Goal: Entertainment & Leisure: Consume media (video, audio)

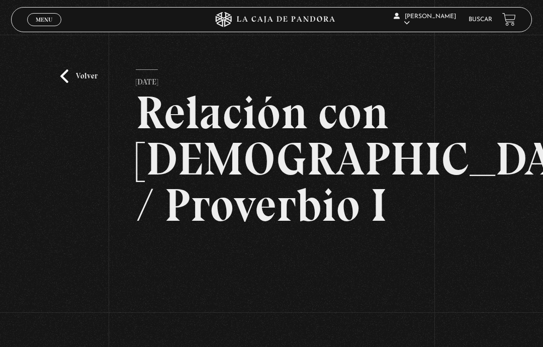
scroll to position [139, 0]
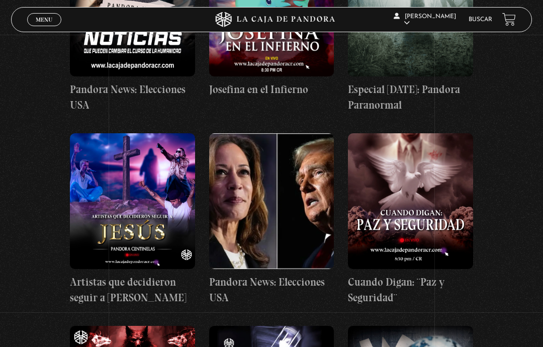
scroll to position [3528, 0]
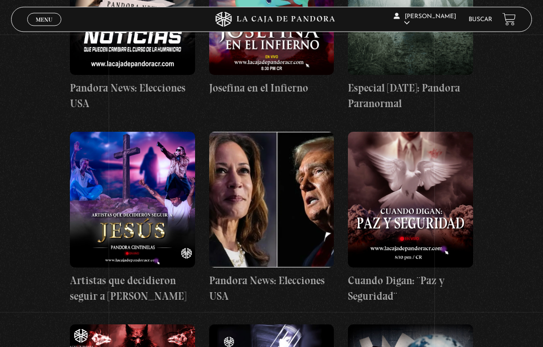
click at [41, 21] on span "Menu" at bounding box center [44, 20] width 17 height 6
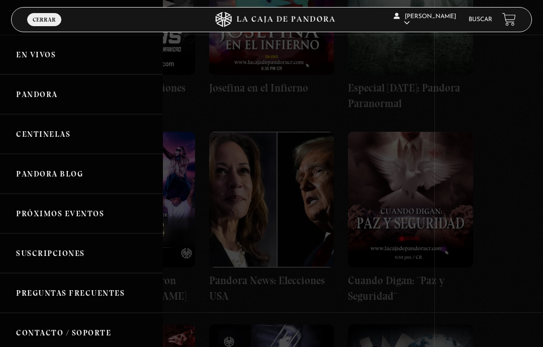
click at [31, 130] on link "Centinelas" at bounding box center [81, 134] width 163 height 40
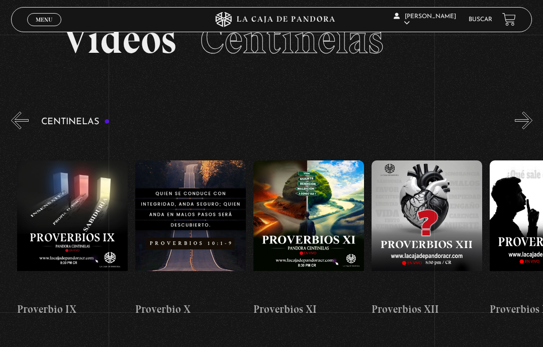
scroll to position [0, 1315]
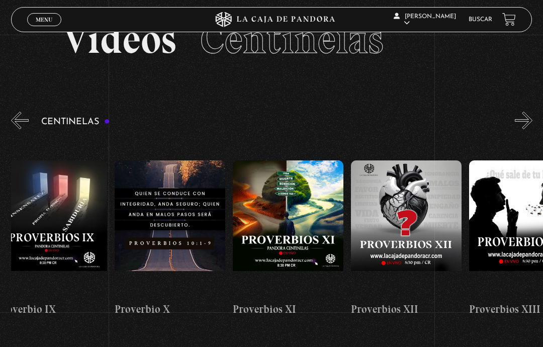
click at [28, 118] on button "«" at bounding box center [20, 121] width 18 height 18
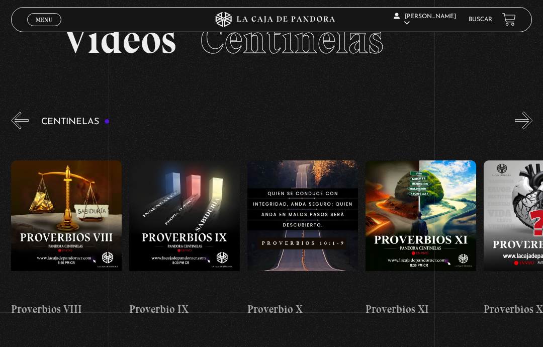
click at [18, 122] on button "«" at bounding box center [20, 121] width 18 height 18
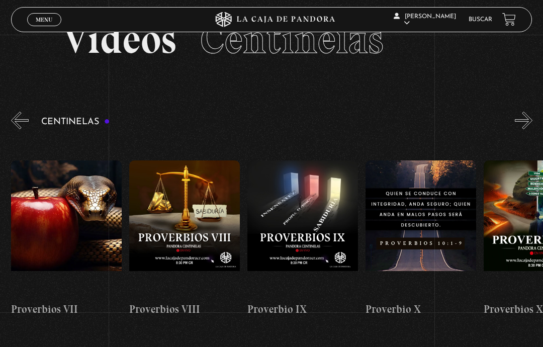
click at [23, 122] on button "«" at bounding box center [20, 121] width 18 height 18
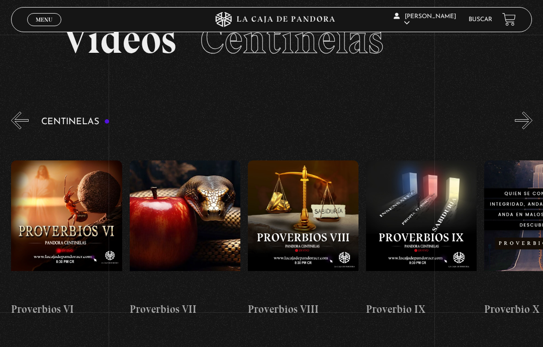
click at [18, 116] on button "«" at bounding box center [20, 121] width 18 height 18
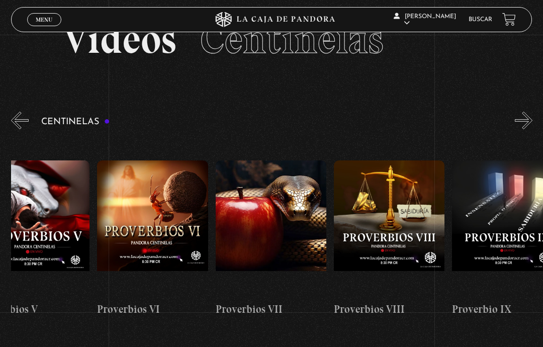
click at [19, 119] on button "«" at bounding box center [20, 121] width 18 height 18
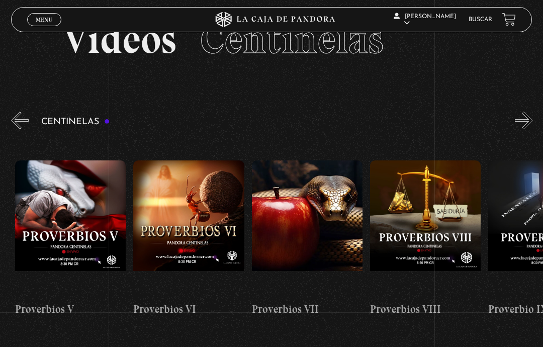
click at [18, 116] on button "«" at bounding box center [20, 121] width 18 height 18
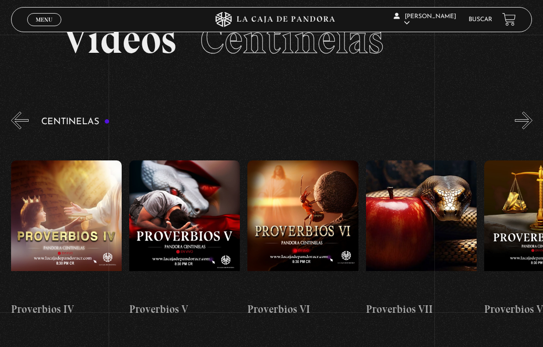
click at [17, 115] on button "«" at bounding box center [20, 121] width 18 height 18
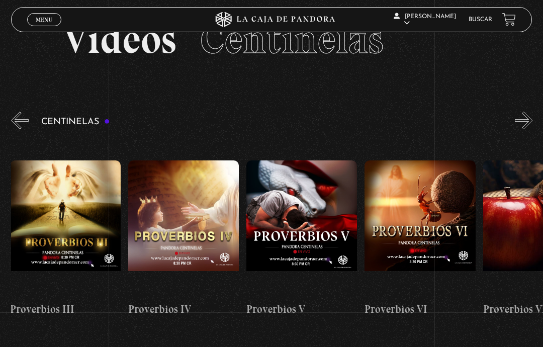
scroll to position [0, 591]
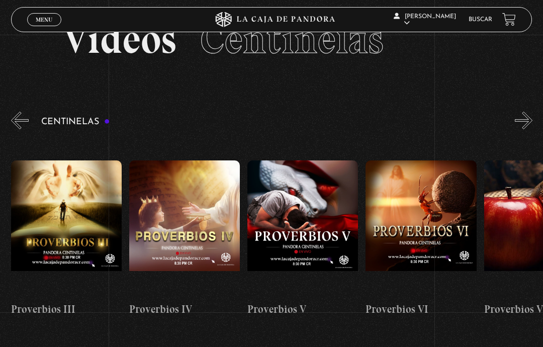
click at [32, 25] on link "Menu Cerrar" at bounding box center [44, 19] width 34 height 13
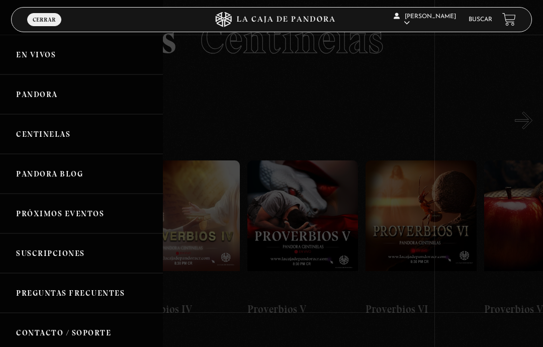
click at [27, 51] on link "En vivos" at bounding box center [81, 55] width 163 height 40
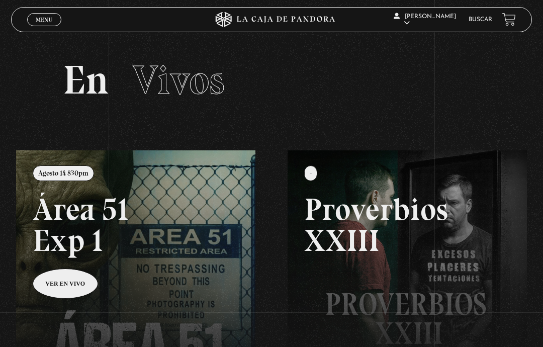
click at [40, 15] on link "Menu Cerrar" at bounding box center [44, 19] width 34 height 13
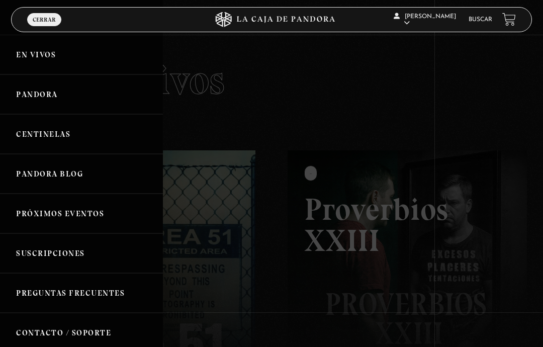
click at [40, 97] on link "Pandora" at bounding box center [81, 94] width 163 height 40
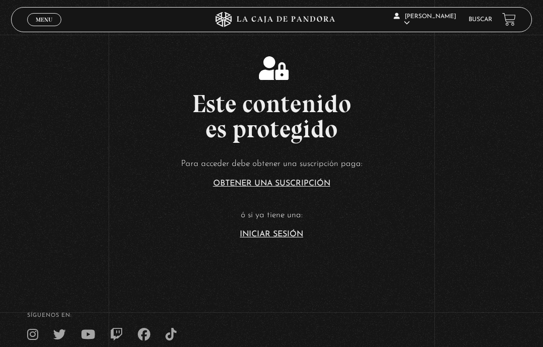
click at [253, 238] on link "Iniciar Sesión" at bounding box center [271, 234] width 63 height 8
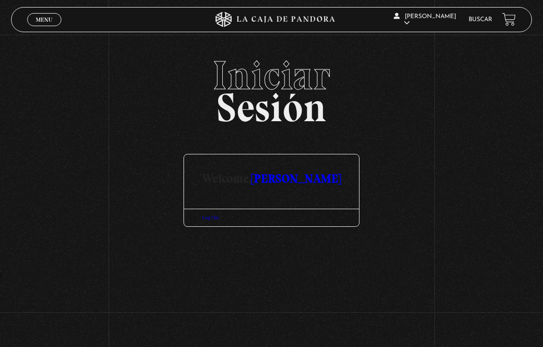
click at [185, 236] on section "Welcome, [PERSON_NAME] Log Out" at bounding box center [271, 190] width 176 height 91
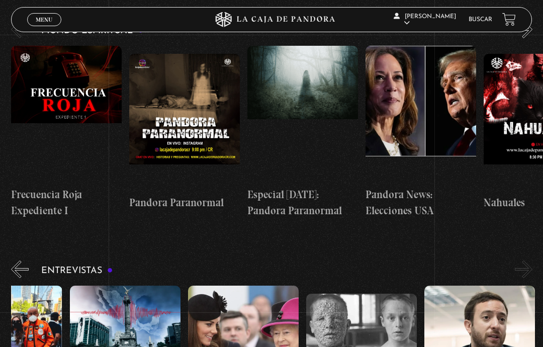
scroll to position [0, 296]
click at [225, 286] on figure at bounding box center [243, 354] width 111 height 136
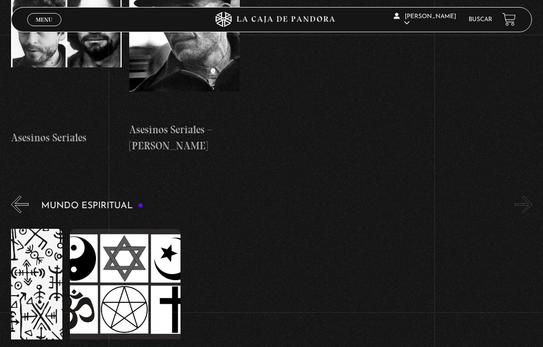
scroll to position [0, 1832]
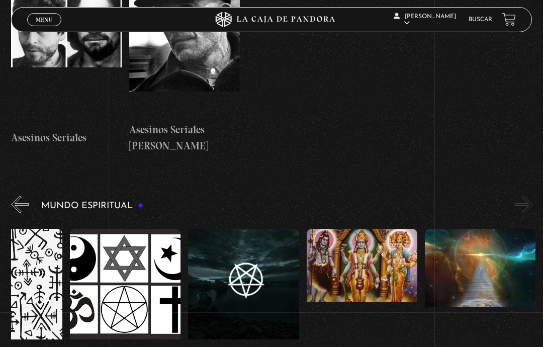
click at [38, 15] on link "Menu Cerrar" at bounding box center [44, 19] width 34 height 13
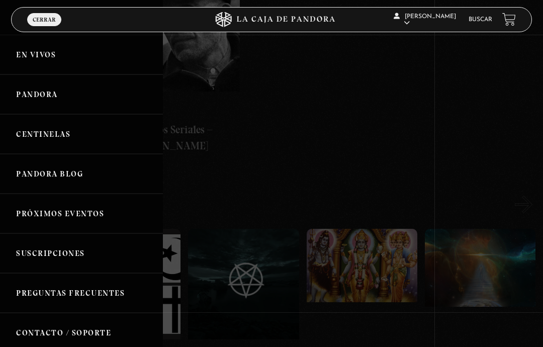
click at [70, 140] on link "Centinelas" at bounding box center [81, 134] width 163 height 40
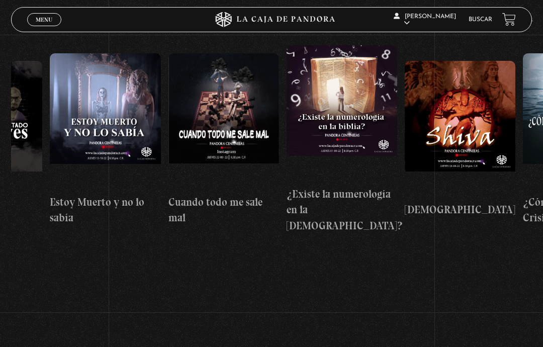
scroll to position [0, 6229]
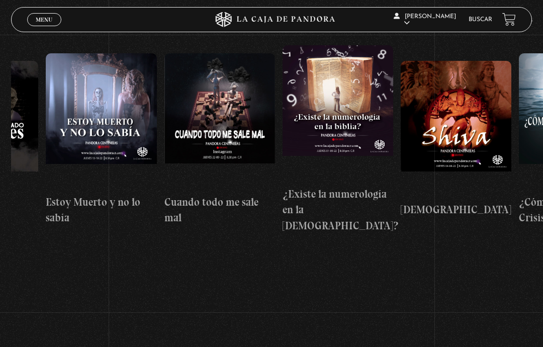
click at [77, 89] on figure at bounding box center [101, 121] width 111 height 136
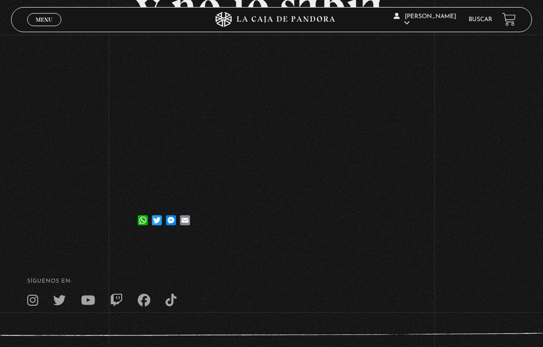
scroll to position [167, 0]
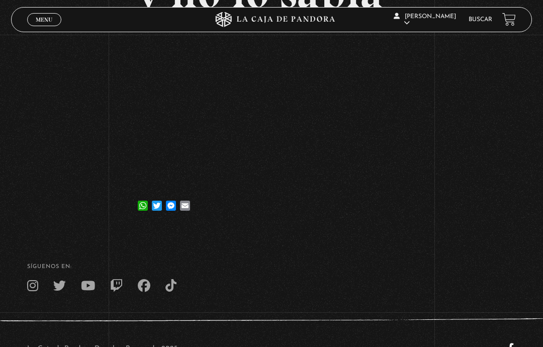
click at [415, 157] on div "Volver [DATE] Estoy Muerto y no lo sabía WhatsApp Twitter Messenger Email" at bounding box center [271, 48] width 543 height 361
click at [410, 178] on div "Volver [DATE] Estoy Muerto y no lo sabía WhatsApp Twitter Messenger Email" at bounding box center [271, 48] width 543 height 361
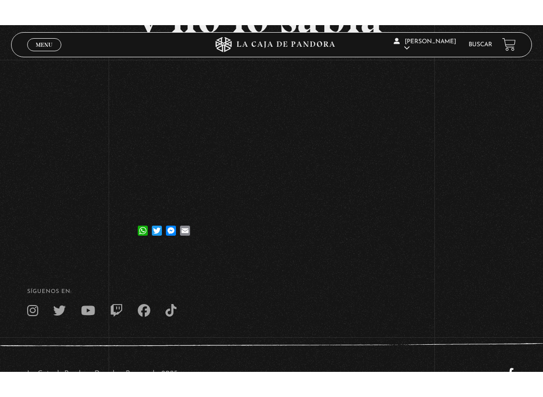
scroll to position [10, 0]
